Goal: Information Seeking & Learning: Learn about a topic

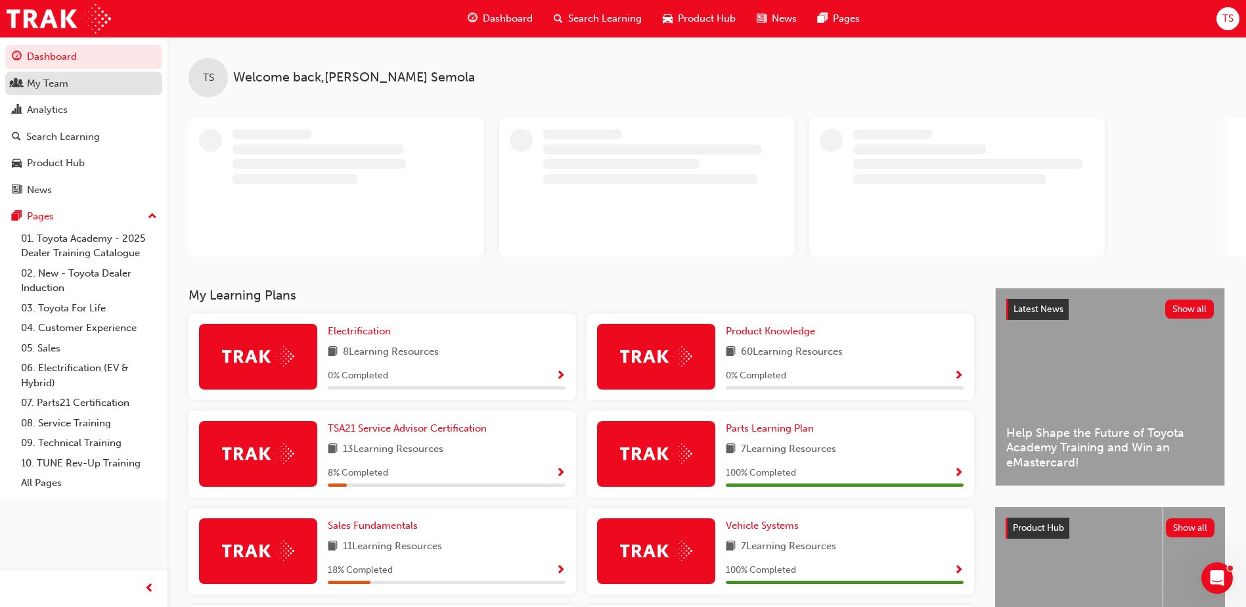
click at [64, 89] on div "My Team" at bounding box center [47, 83] width 41 height 15
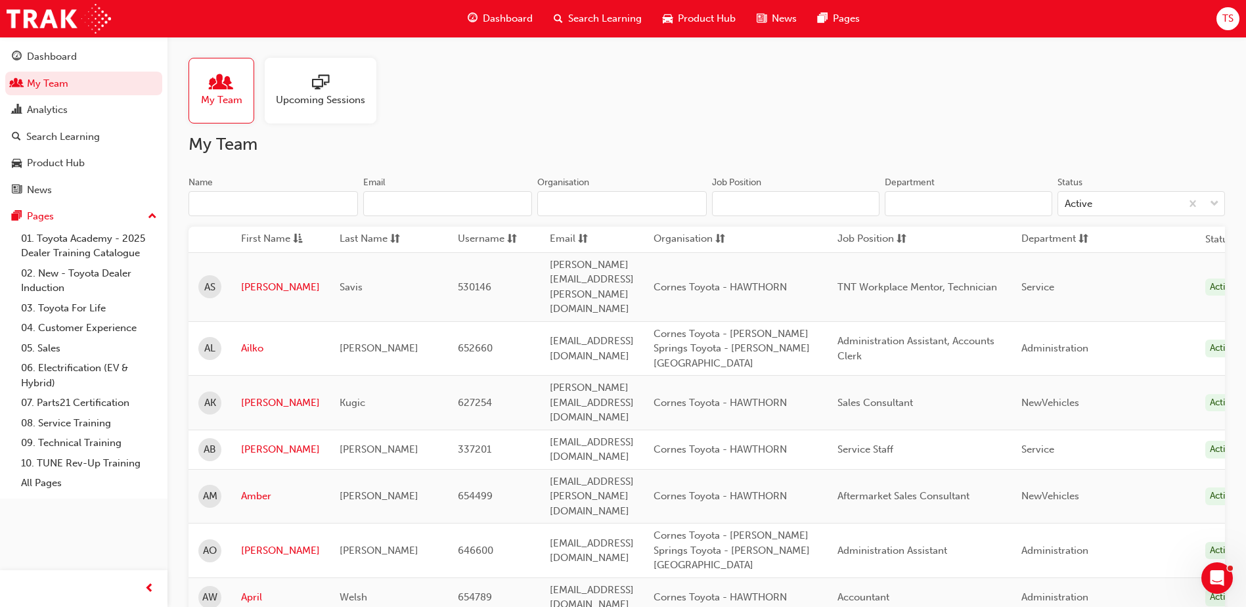
click at [214, 206] on input "Name" at bounding box center [272, 203] width 169 height 25
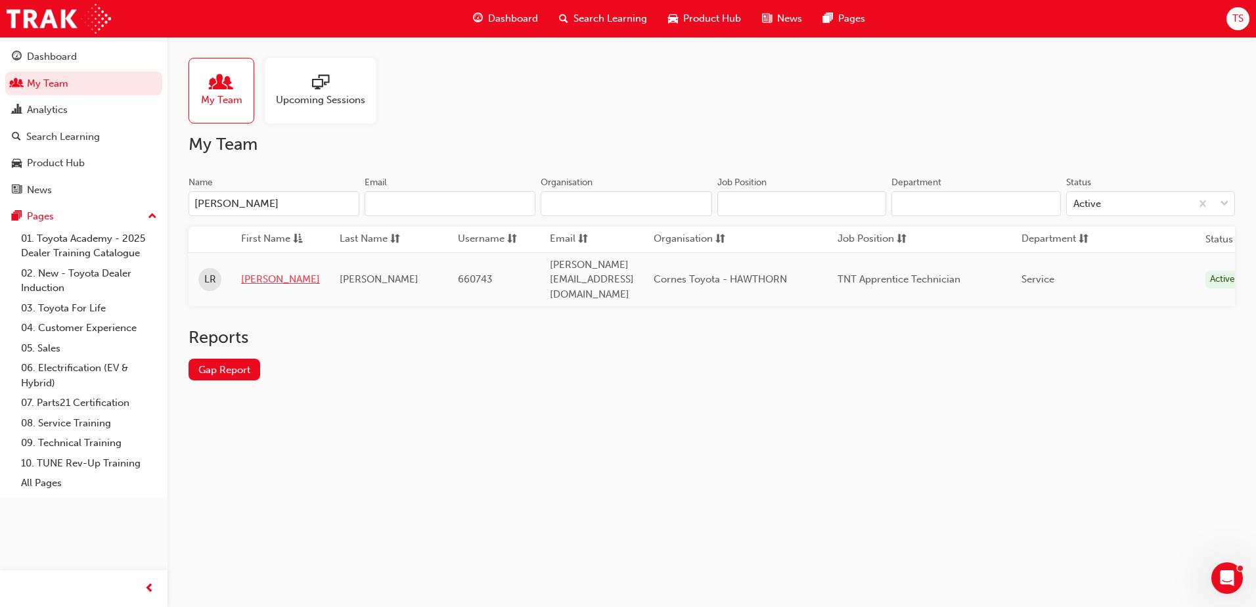
type input "[PERSON_NAME]"
click at [248, 272] on link "[PERSON_NAME]" at bounding box center [280, 279] width 79 height 15
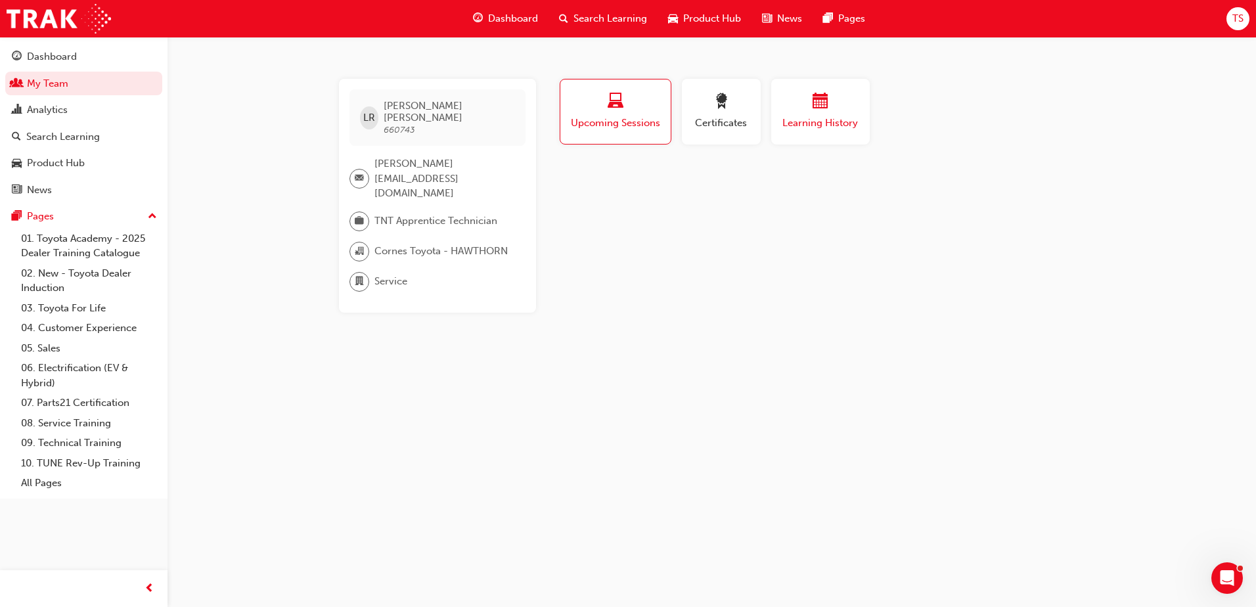
click at [814, 115] on div "Learning History" at bounding box center [820, 111] width 79 height 37
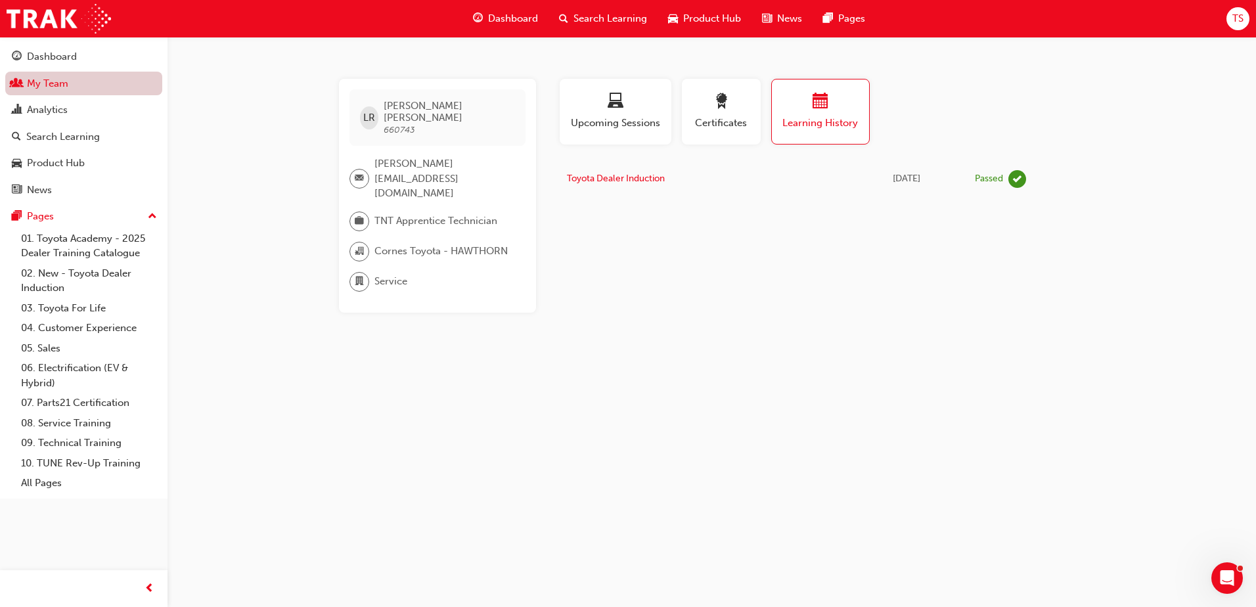
click at [32, 91] on link "My Team" at bounding box center [83, 84] width 157 height 24
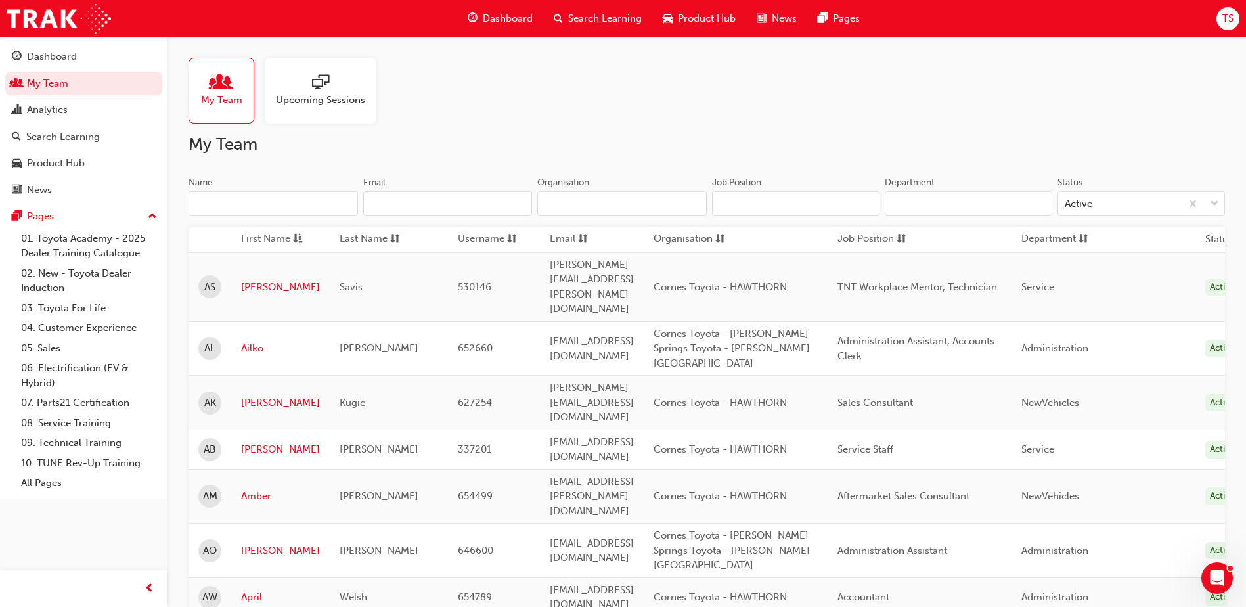
click at [246, 191] on input "Name" at bounding box center [272, 203] width 169 height 25
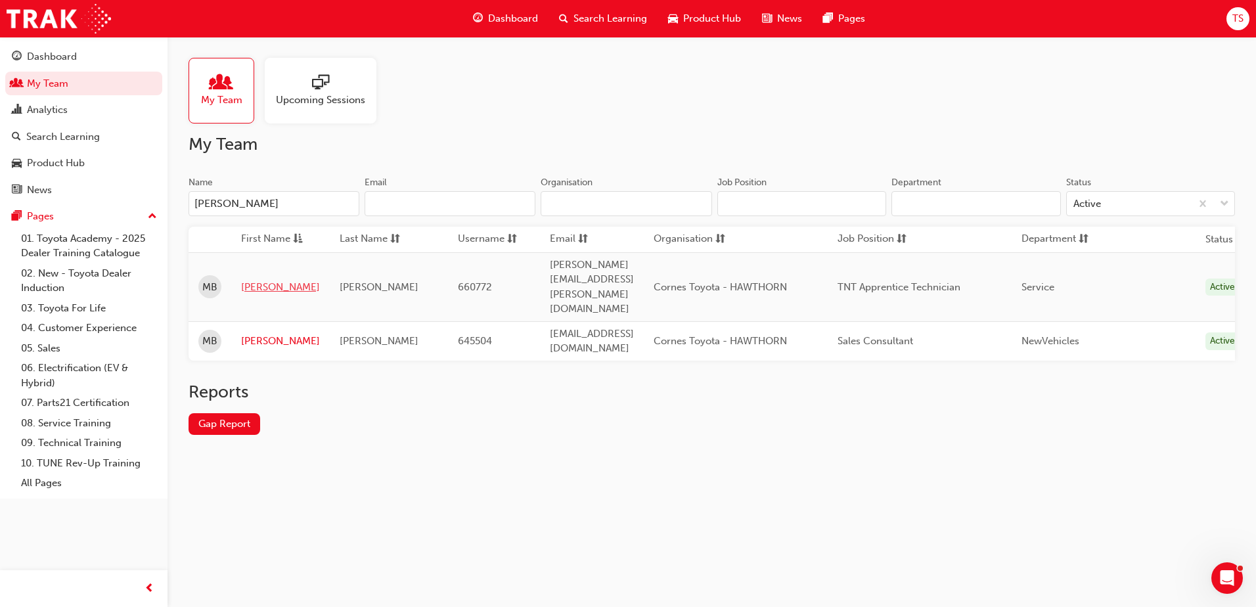
type input "[PERSON_NAME]"
click at [257, 280] on link "[PERSON_NAME]" at bounding box center [280, 287] width 79 height 15
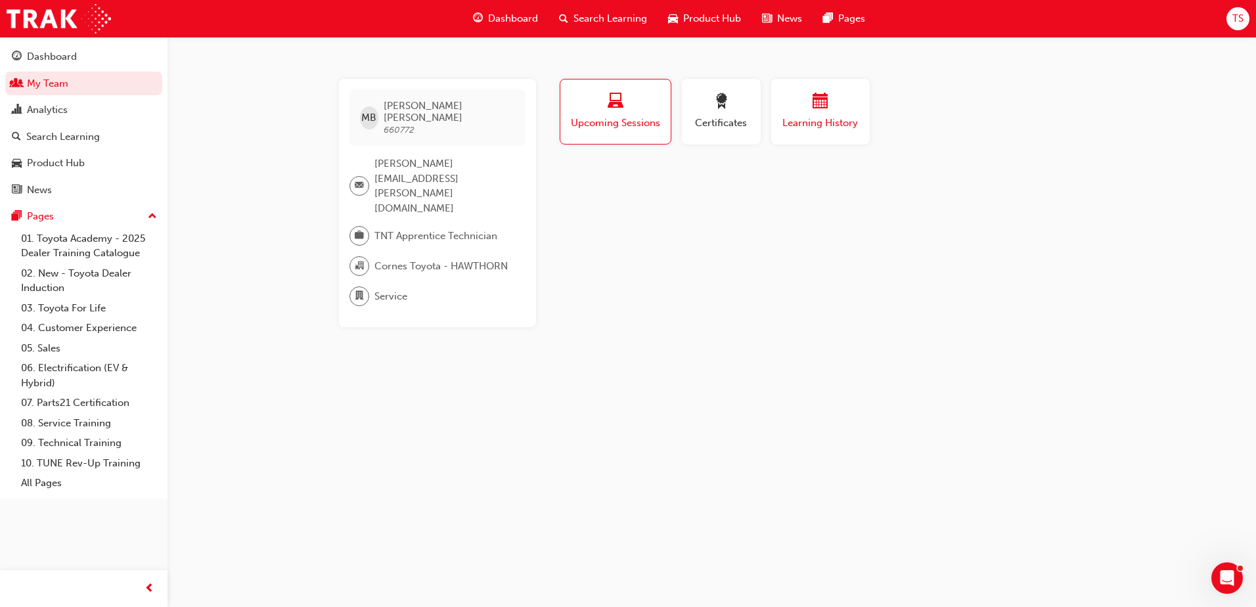
click at [792, 113] on div "Learning History" at bounding box center [820, 111] width 79 height 37
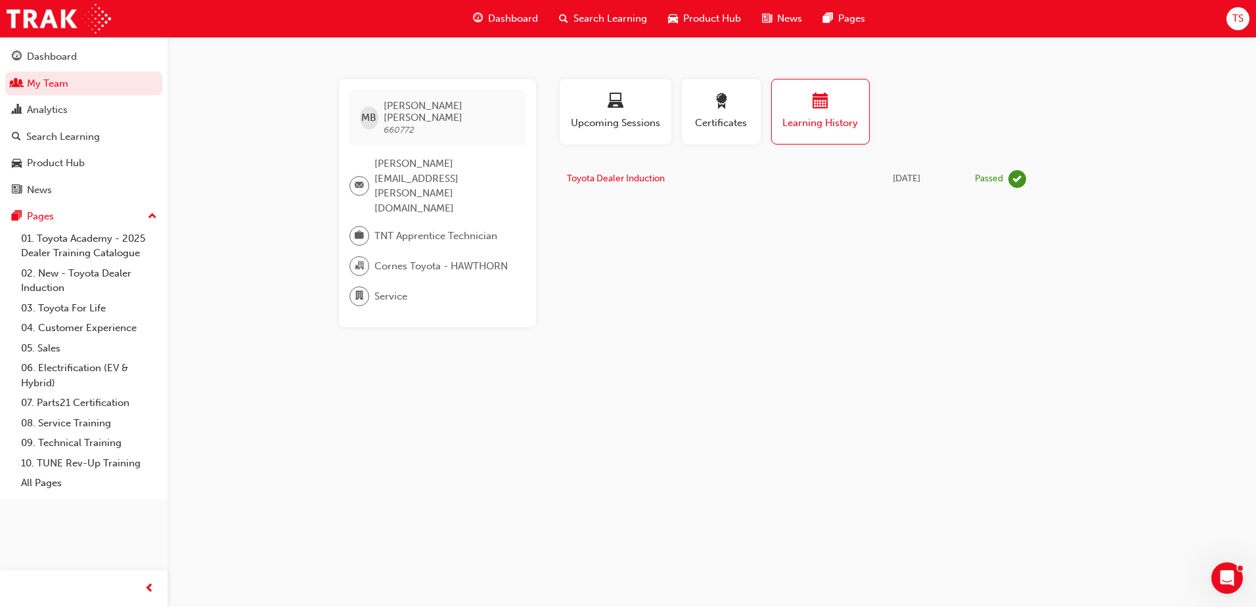
click at [601, 14] on span "Search Learning" at bounding box center [610, 18] width 74 height 15
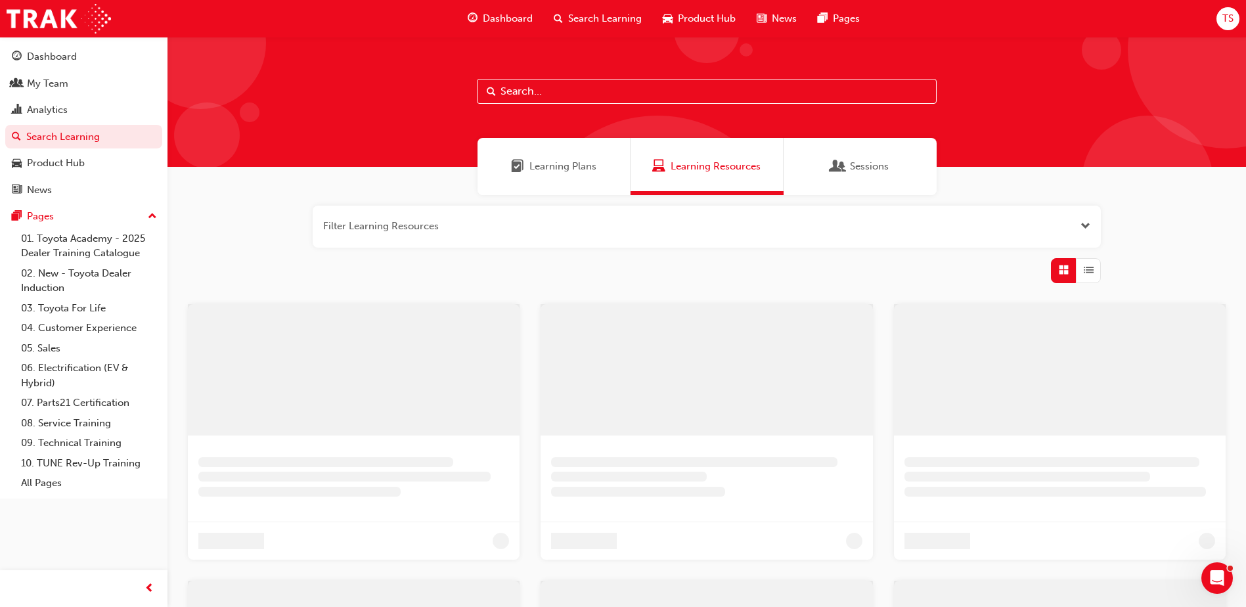
click at [564, 87] on input "text" at bounding box center [707, 91] width 460 height 25
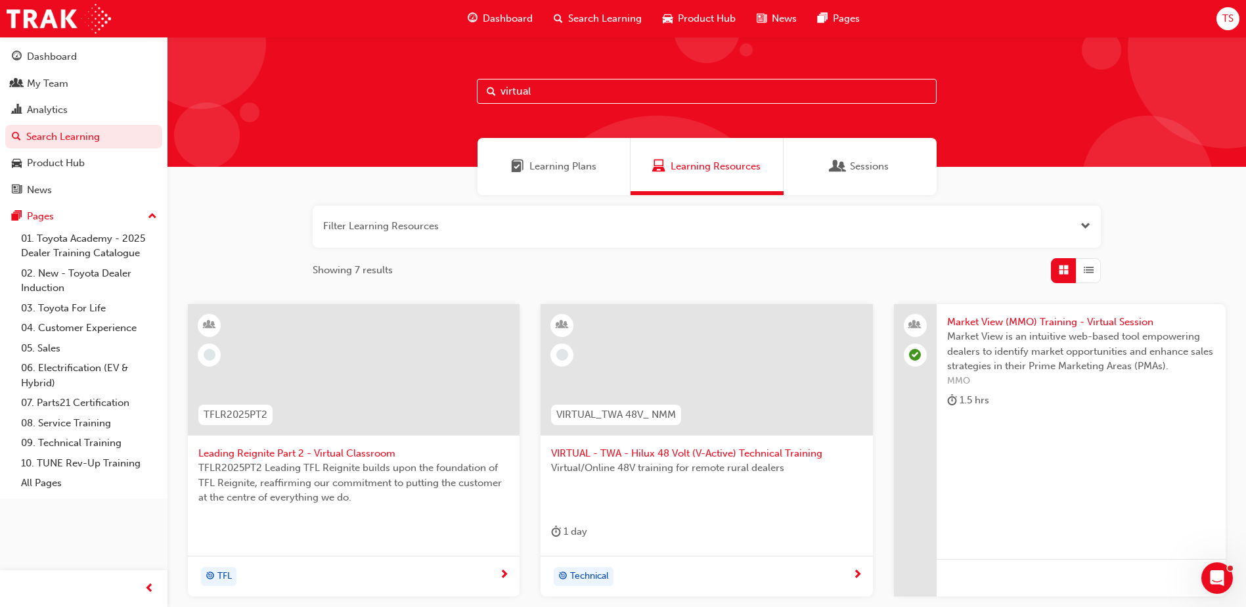
drag, startPoint x: 548, startPoint y: 83, endPoint x: 397, endPoint y: 84, distance: 151.0
click at [397, 85] on div "virtual" at bounding box center [706, 102] width 1078 height 130
type input "toyota for life"
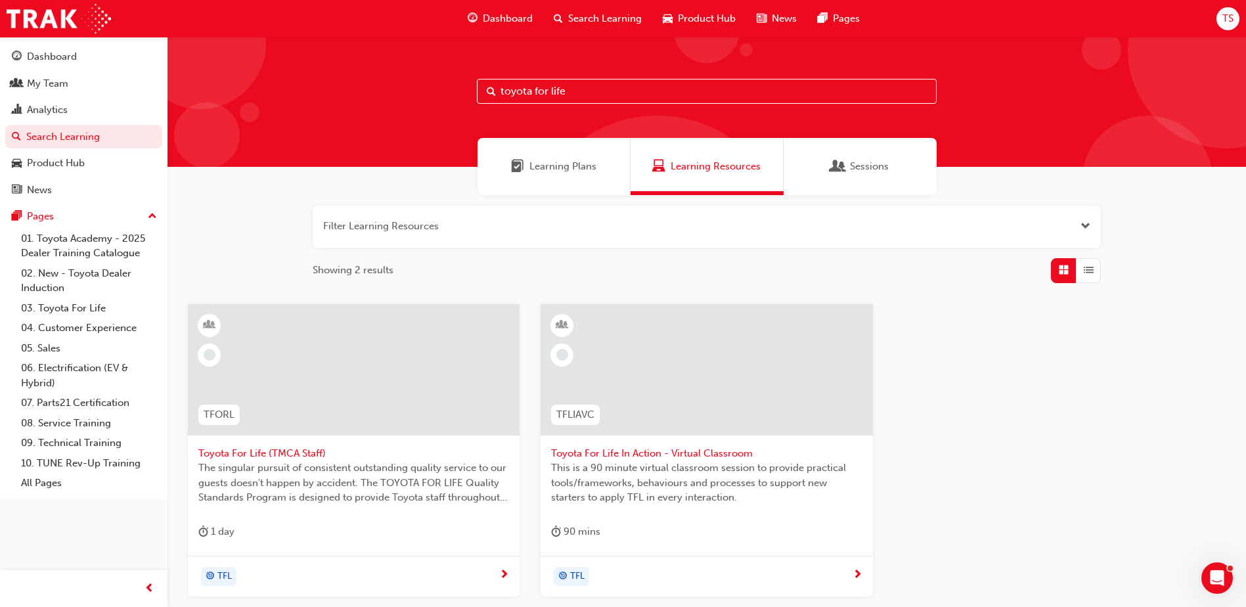
click at [606, 492] on span "This is a 90 minute virtual classroom session to provide practical tools/framew…" at bounding box center [706, 482] width 311 height 45
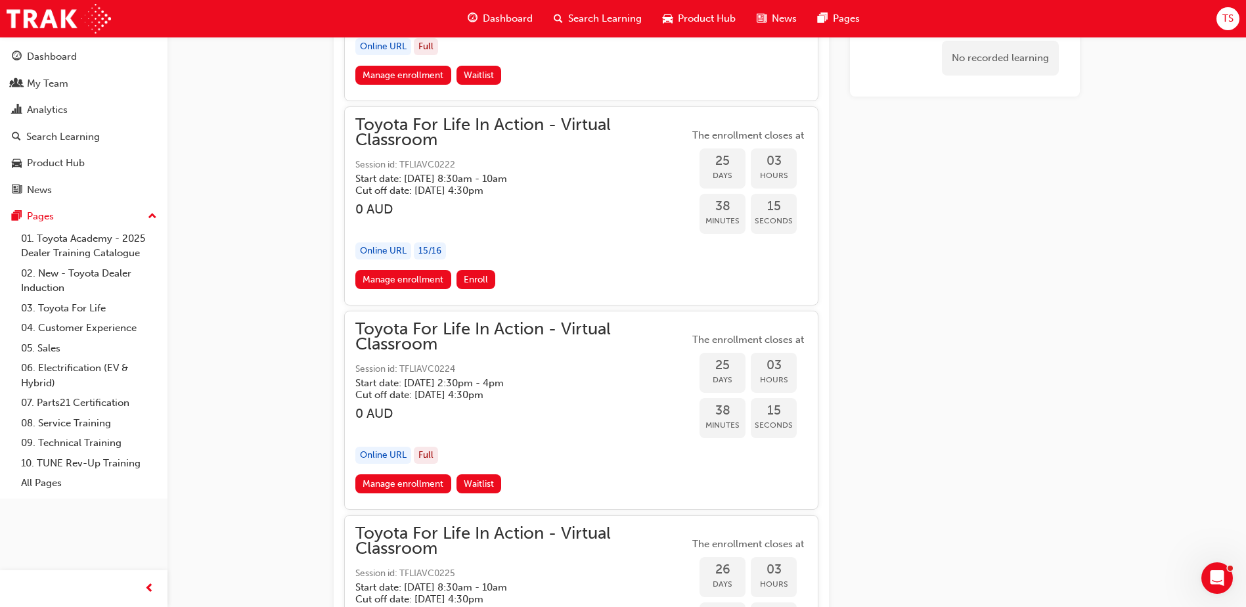
scroll to position [10718, 0]
